Goal: Task Accomplishment & Management: Use online tool/utility

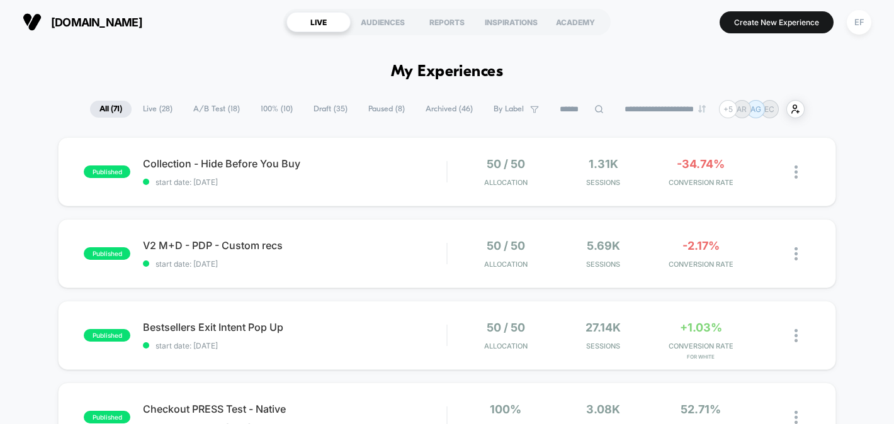
click at [225, 109] on span "A/B Test ( 18 )" at bounding box center [216, 109] width 65 height 17
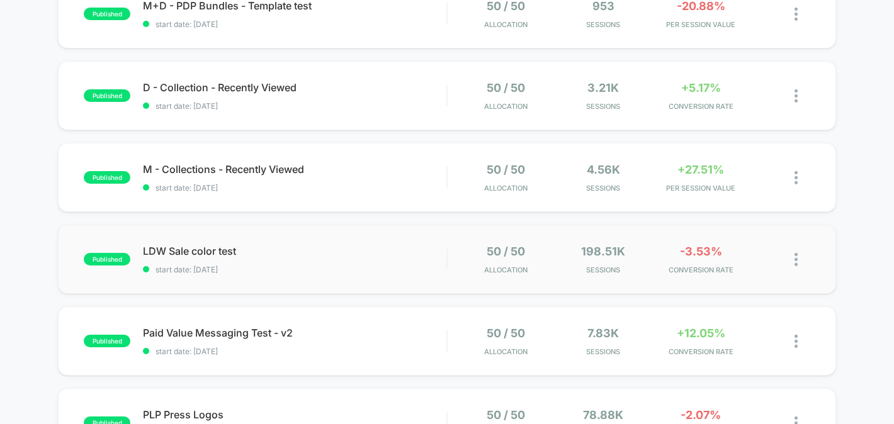
scroll to position [530, 0]
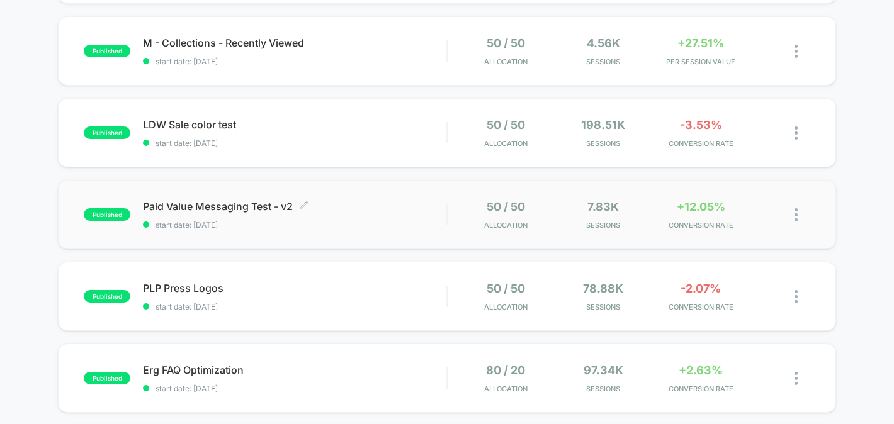
click at [396, 220] on span "start date: [DATE]" at bounding box center [294, 224] width 303 height 9
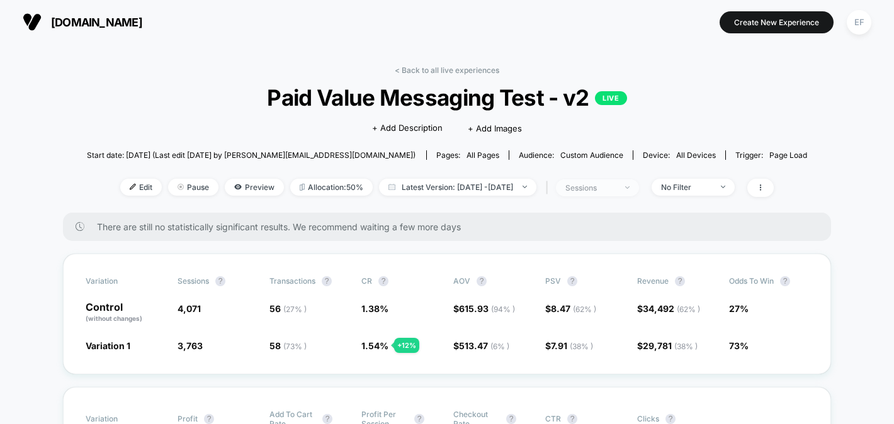
click at [598, 189] on div "sessions" at bounding box center [590, 187] width 50 height 9
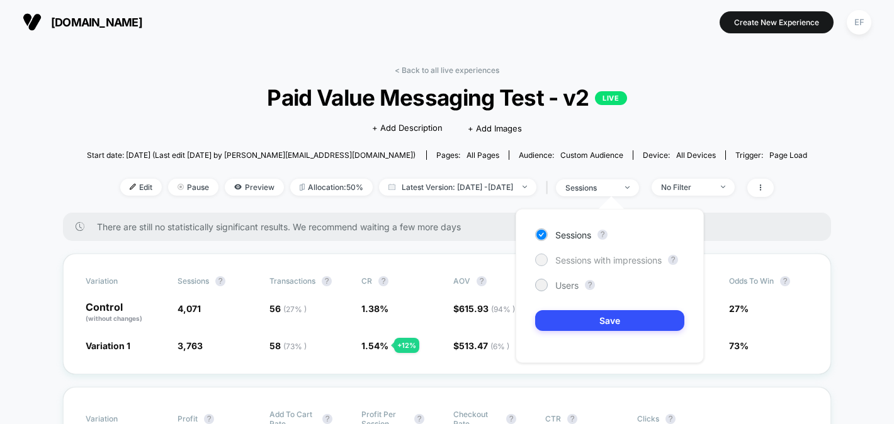
click at [592, 262] on span "Sessions with impressions" at bounding box center [608, 260] width 106 height 11
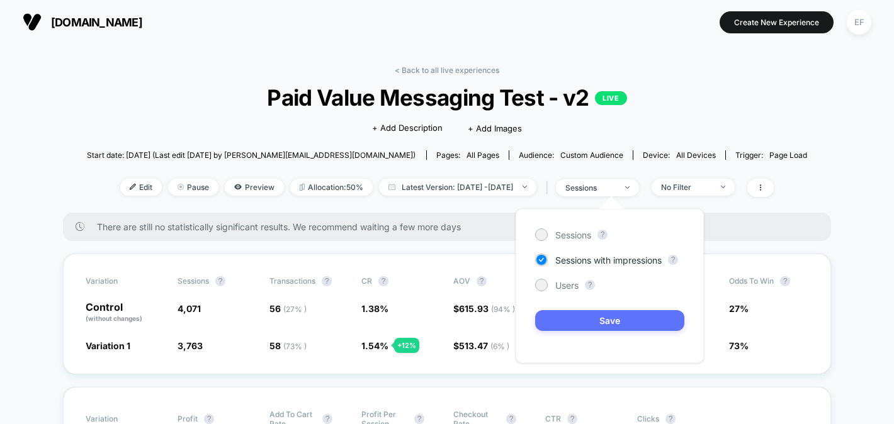
click at [588, 316] on button "Save" at bounding box center [609, 320] width 149 height 21
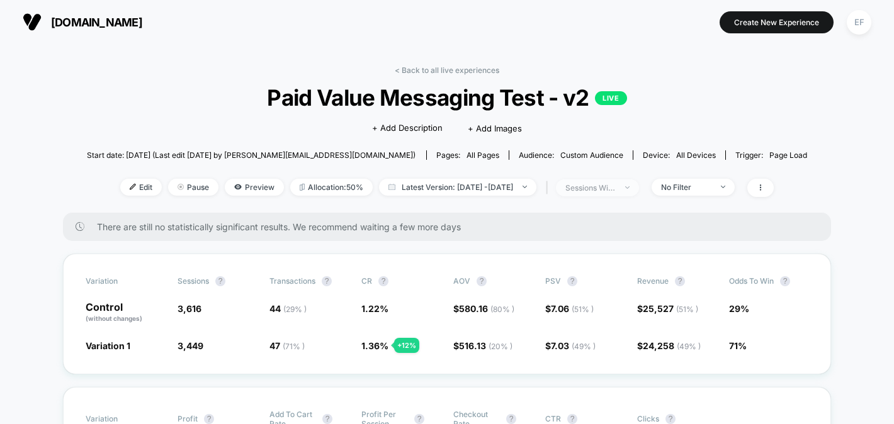
click at [629, 186] on img at bounding box center [627, 187] width 4 height 3
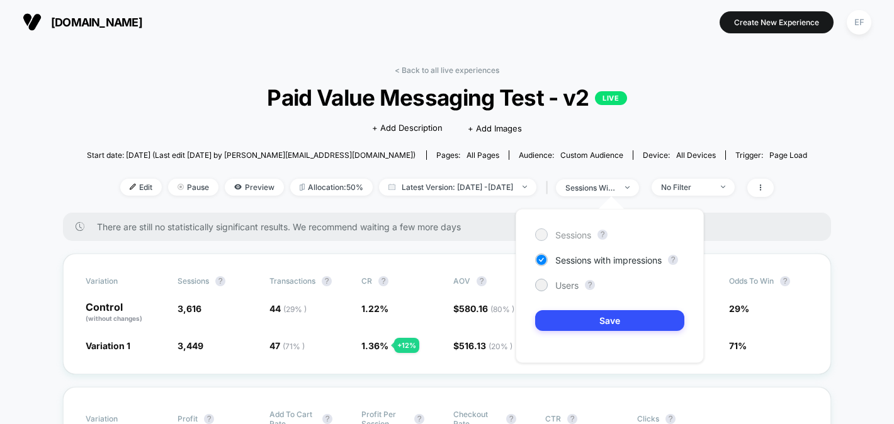
click at [560, 236] on span "Sessions" at bounding box center [573, 235] width 36 height 11
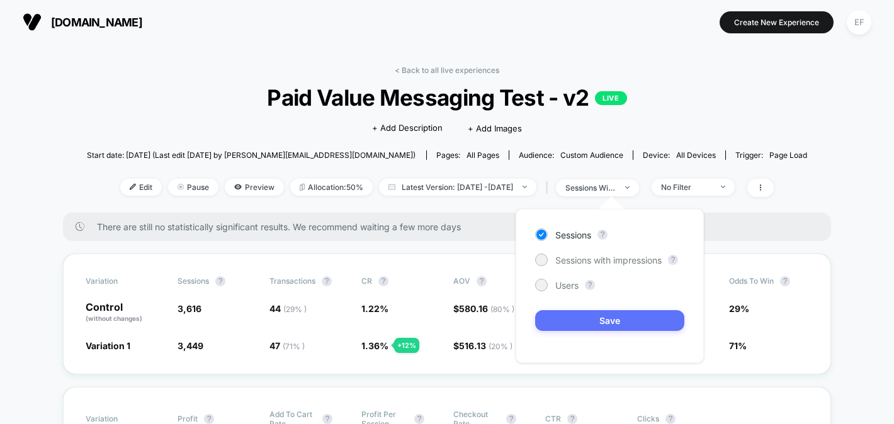
click at [576, 322] on button "Save" at bounding box center [609, 320] width 149 height 21
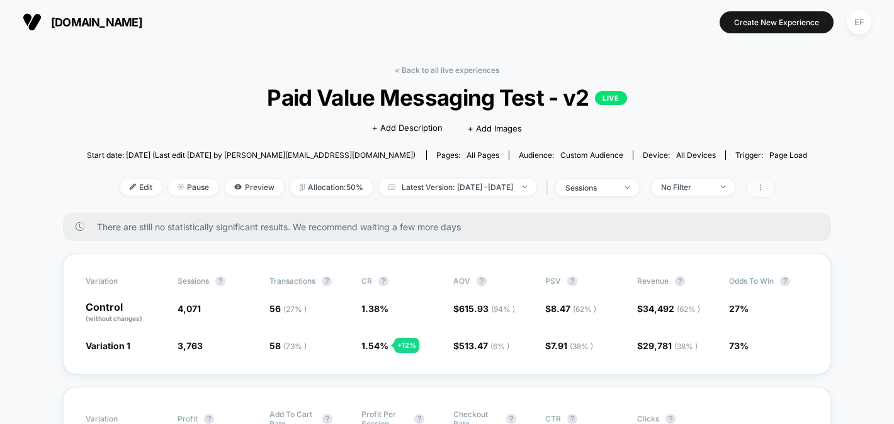
click at [773, 186] on span at bounding box center [760, 188] width 26 height 18
